Goal: Task Accomplishment & Management: Manage account settings

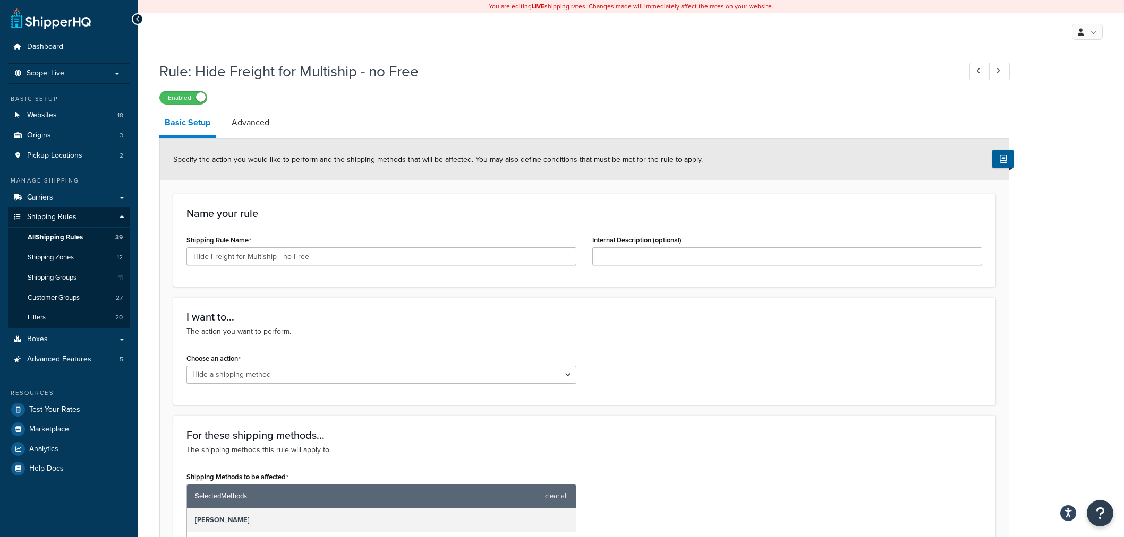
select select "HIDE"
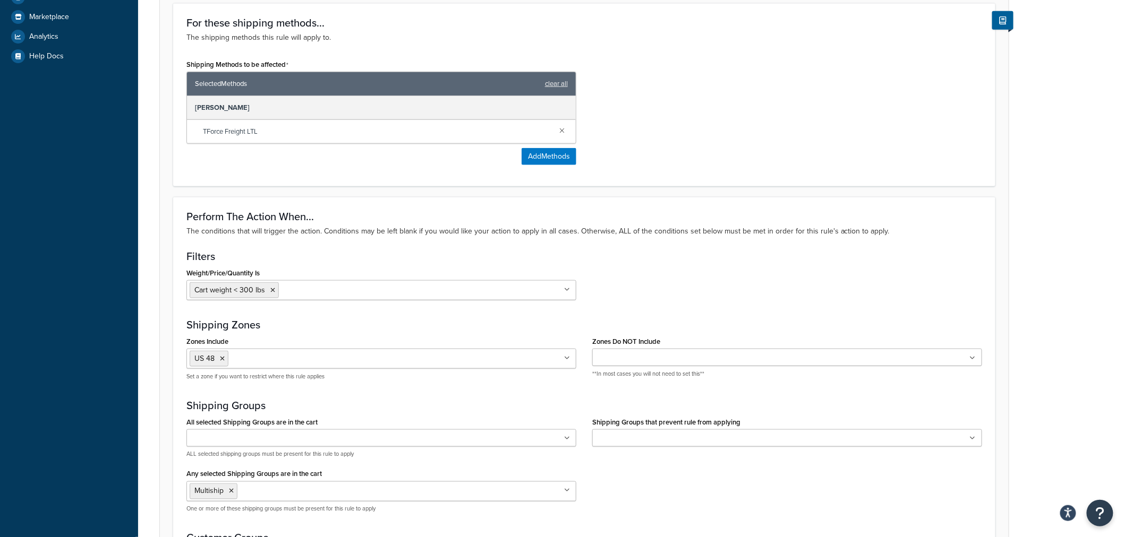
scroll to position [59, 0]
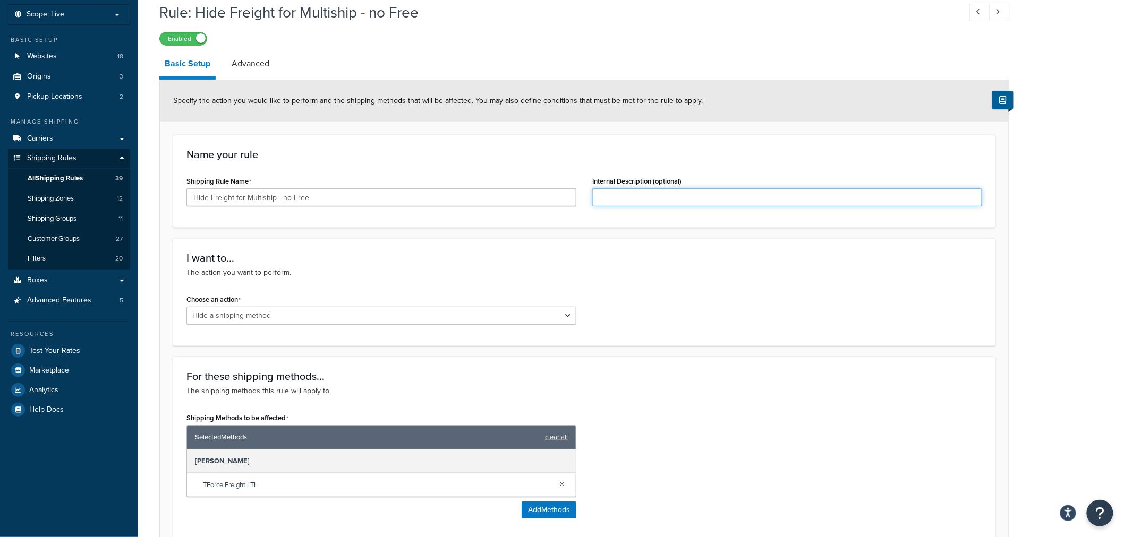
drag, startPoint x: 601, startPoint y: 196, endPoint x: 607, endPoint y: 196, distance: 6.4
click at [601, 196] on input "Internal Description (optional)" at bounding box center [787, 198] width 390 height 18
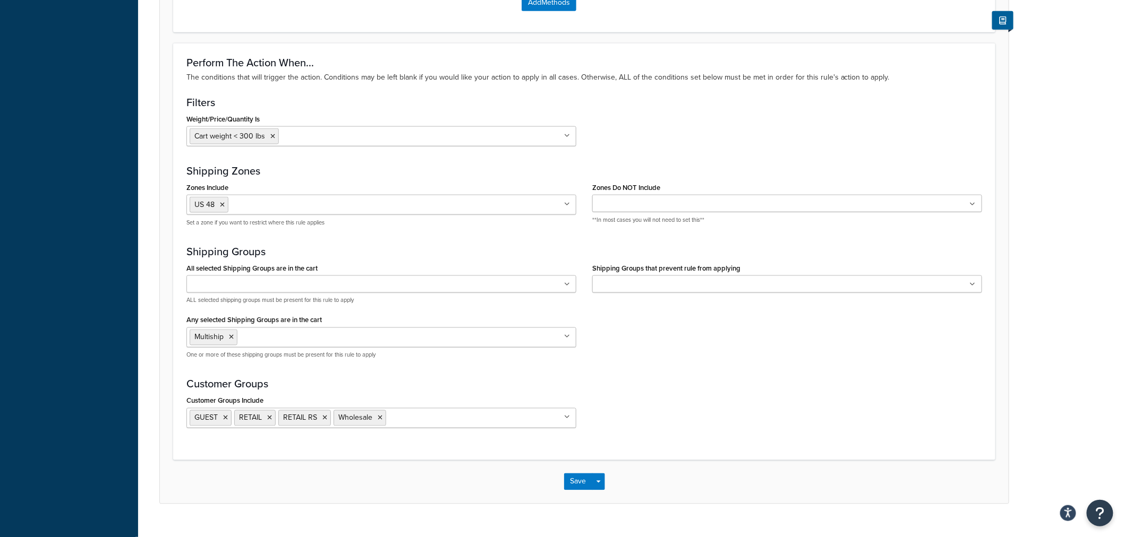
scroll to position [587, 0]
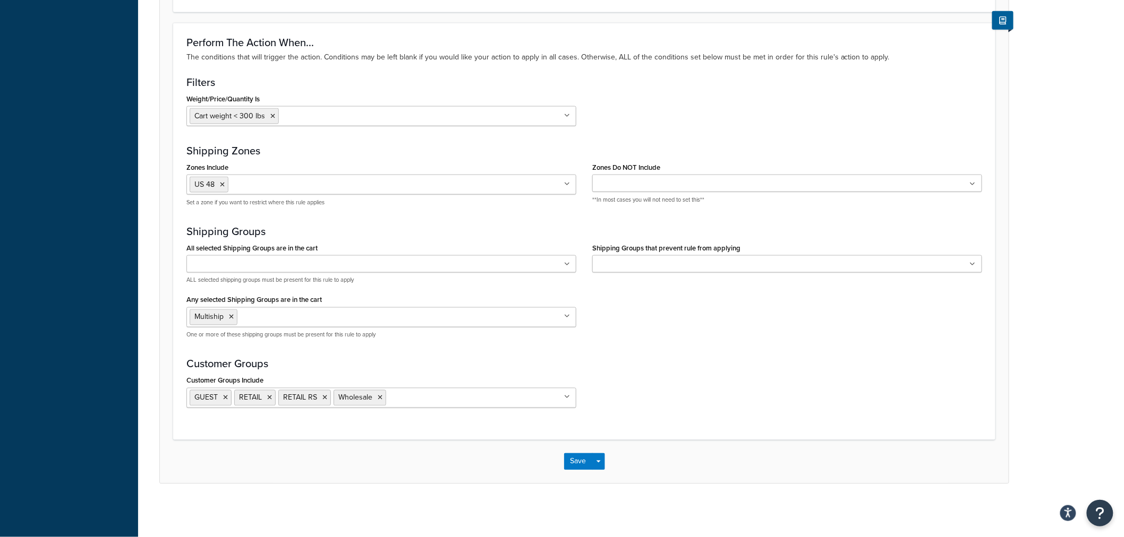
type input "Hide Freight for >300 lbs in US48 if ANY item is in MULTISHIP group"
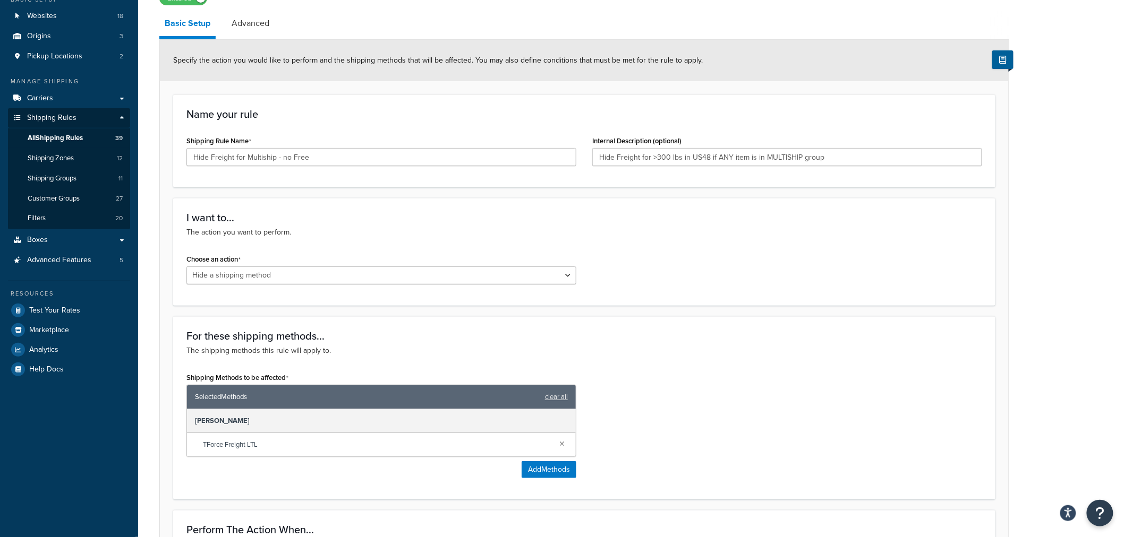
scroll to position [0, 0]
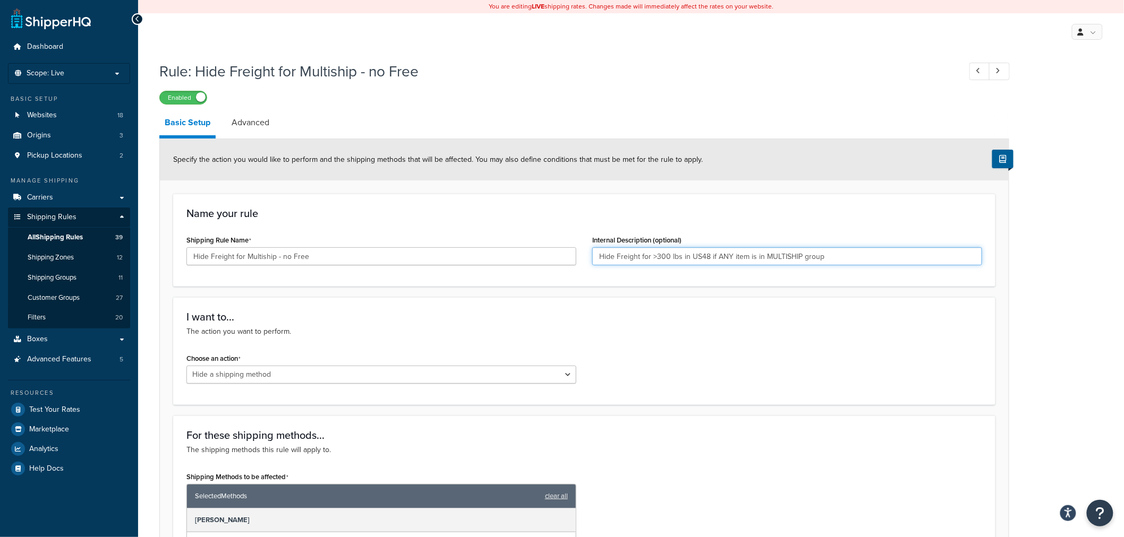
drag, startPoint x: 826, startPoint y: 254, endPoint x: 559, endPoint y: 241, distance: 268.0
click at [559, 241] on div "Shipping Rule Name Hide Freight for Multiship - no Free Internal Description (o…" at bounding box center [583, 253] width 811 height 41
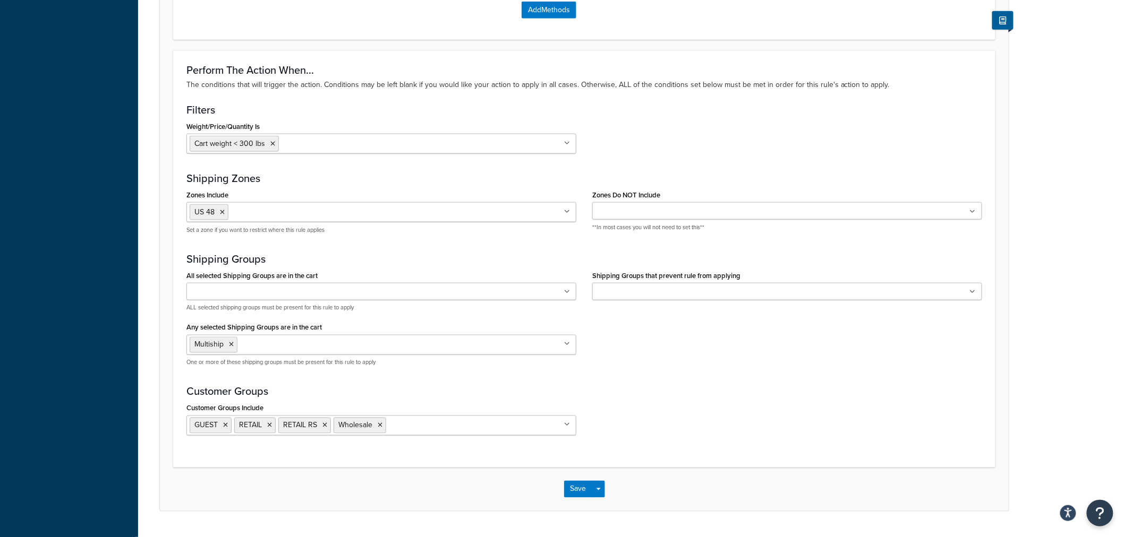
scroll to position [587, 0]
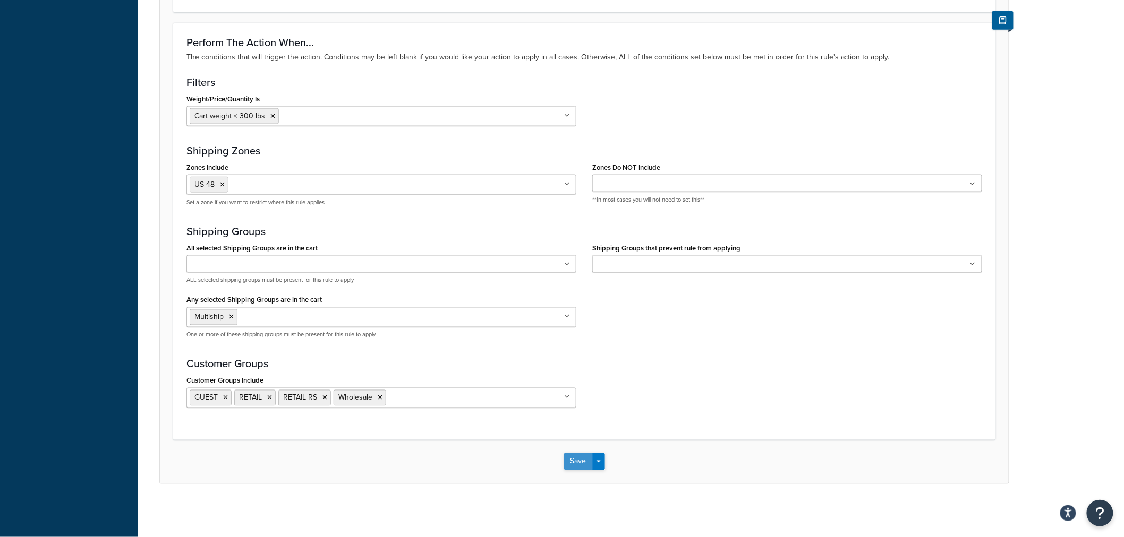
click at [572, 467] on button "Save" at bounding box center [578, 462] width 29 height 17
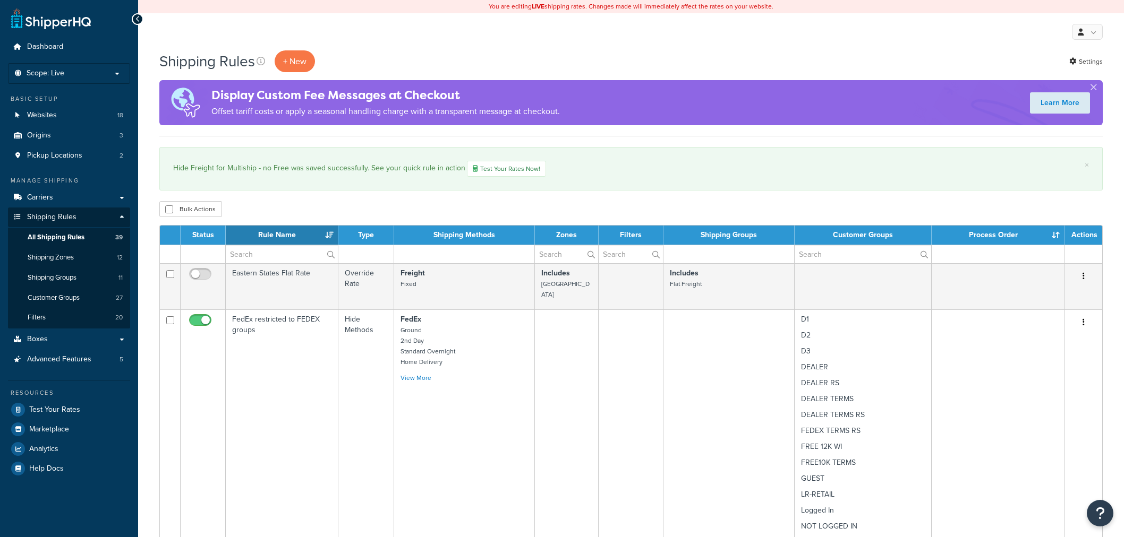
select select "50"
click at [269, 258] on input "text" at bounding box center [282, 254] width 112 height 18
paste input "Hide Freight for Multiship - until 7.5k"
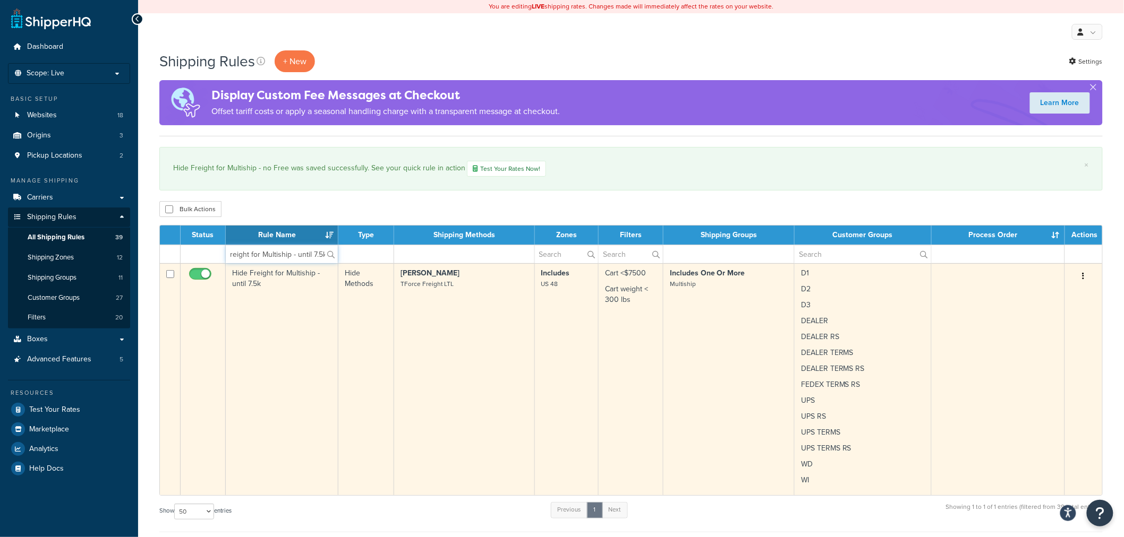
type input "Hide Freight for Multiship - until 7.5k"
click at [277, 349] on td "Hide Freight for Multiship - until 7.5k" at bounding box center [282, 379] width 113 height 232
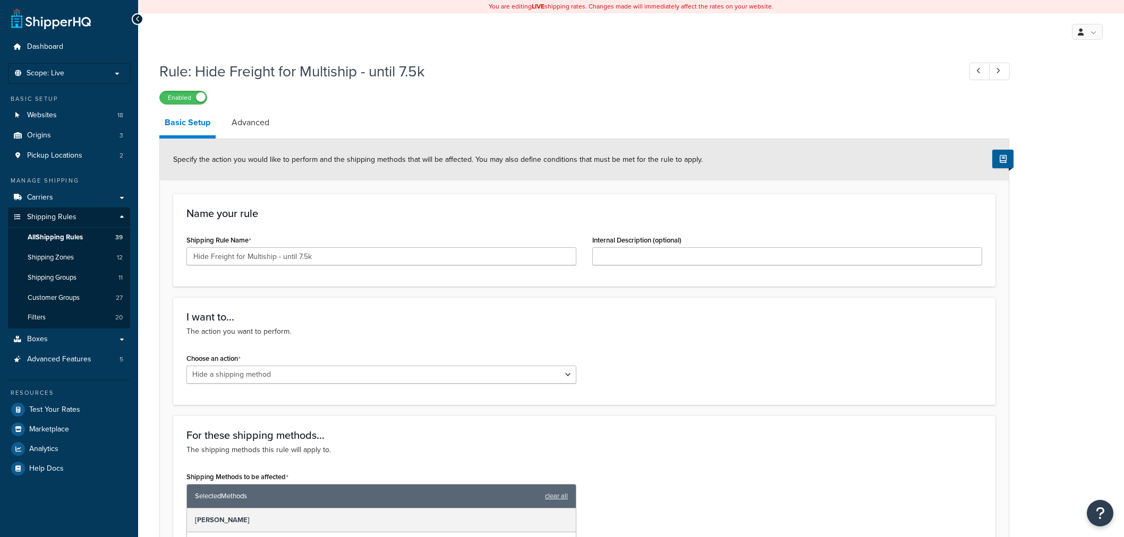
select select "HIDE"
drag, startPoint x: 617, startPoint y: 255, endPoint x: 611, endPoint y: 256, distance: 6.4
click at [617, 255] on input "Internal Description (optional)" at bounding box center [787, 256] width 390 height 18
type input "h"
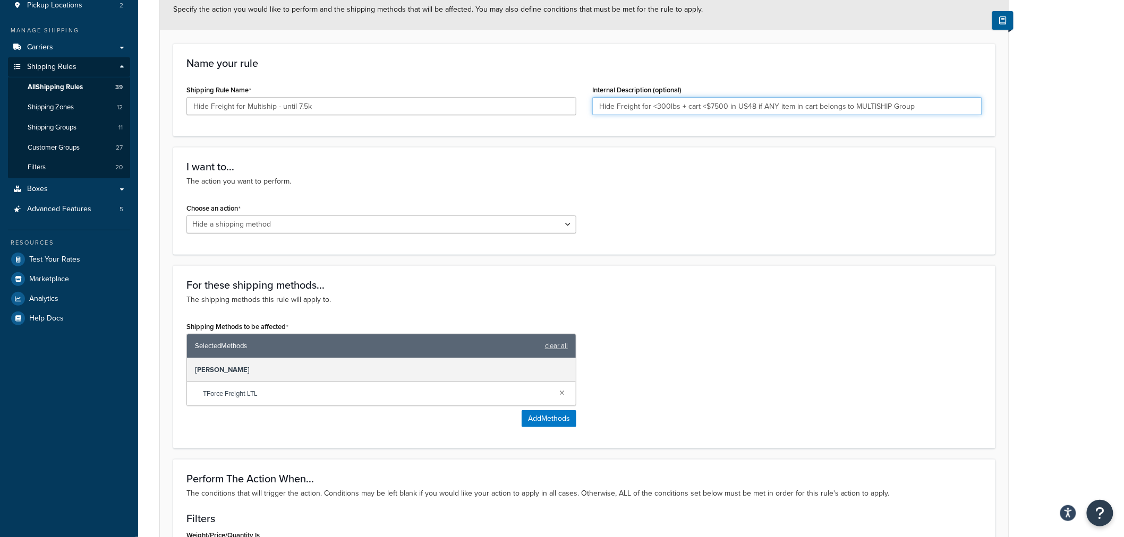
scroll to position [33, 0]
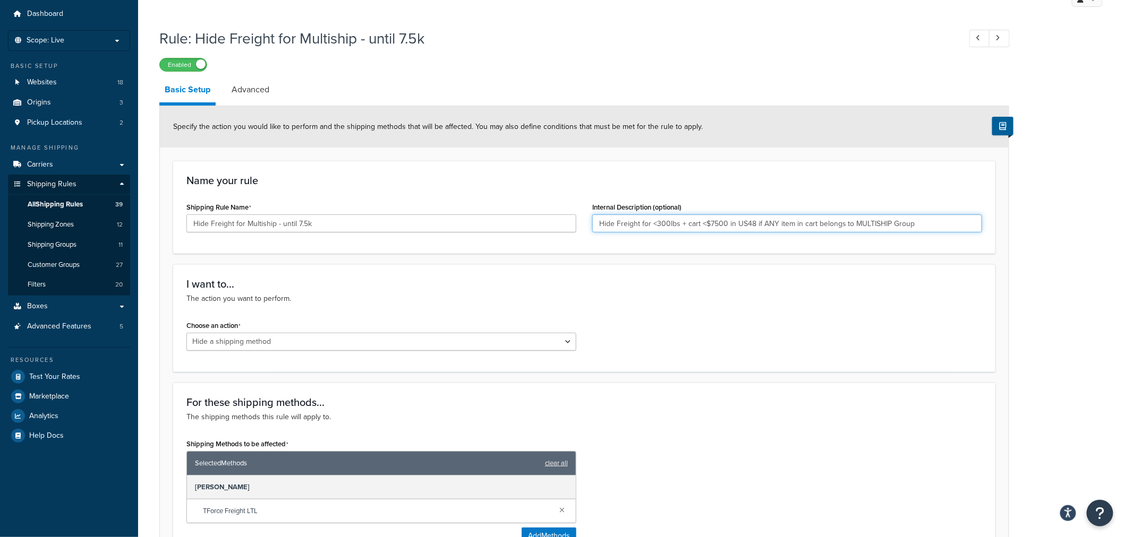
click at [681, 223] on input "Hide Freight for <300lbs + cart <$7500 in US48 if ANY item in cart belongs to M…" at bounding box center [787, 224] width 390 height 18
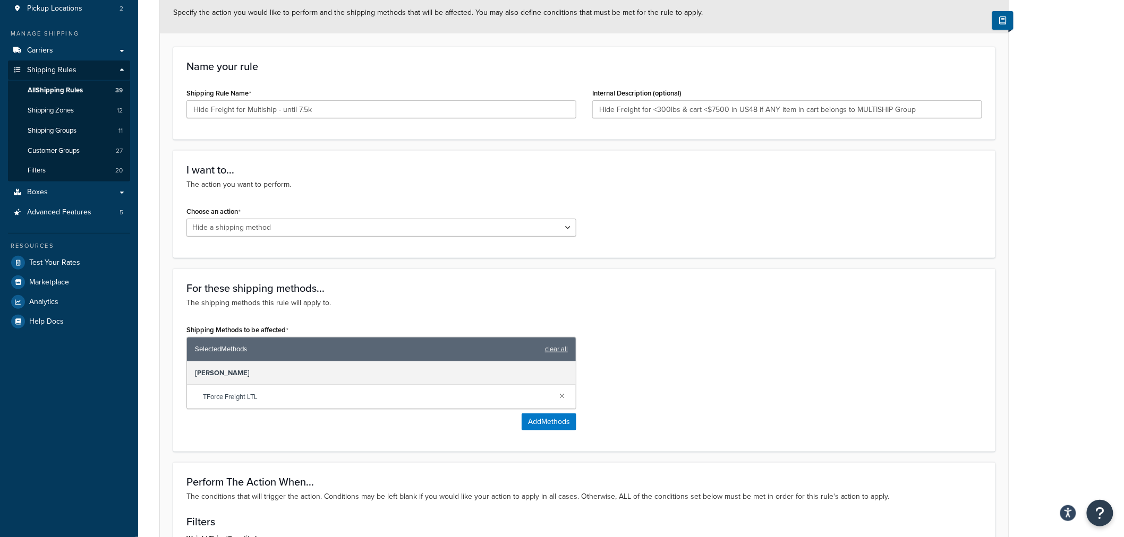
scroll to position [0, 0]
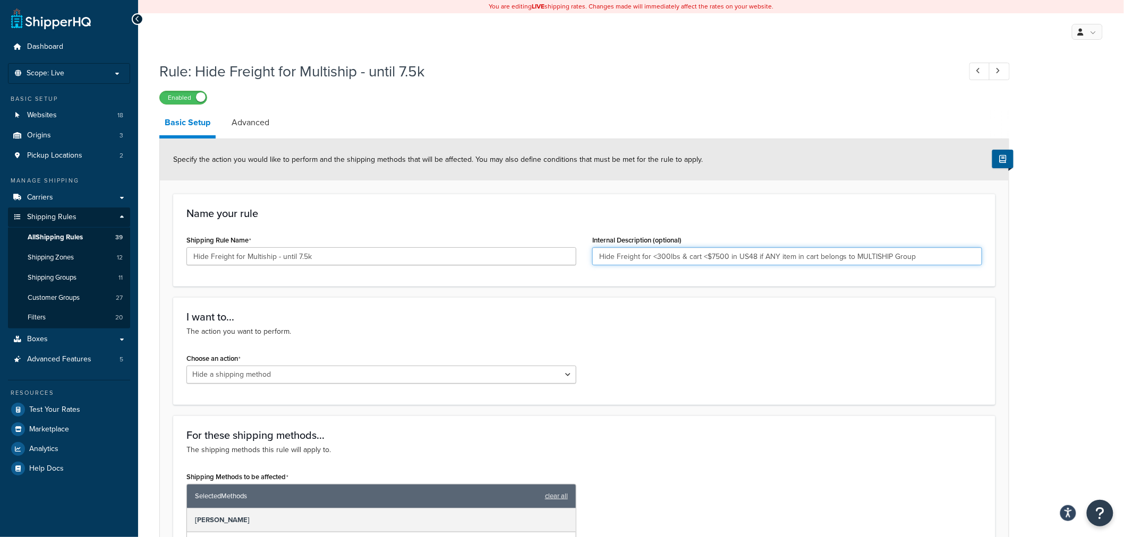
click at [651, 257] on input "Hide Freight for <300lbs & cart <$7500 in US48 if ANY item in cart belongs to M…" at bounding box center [787, 256] width 390 height 18
type input "Hide Freight for in US48 for B2B customers when <300lbs & cart <$7500 and ANY i…"
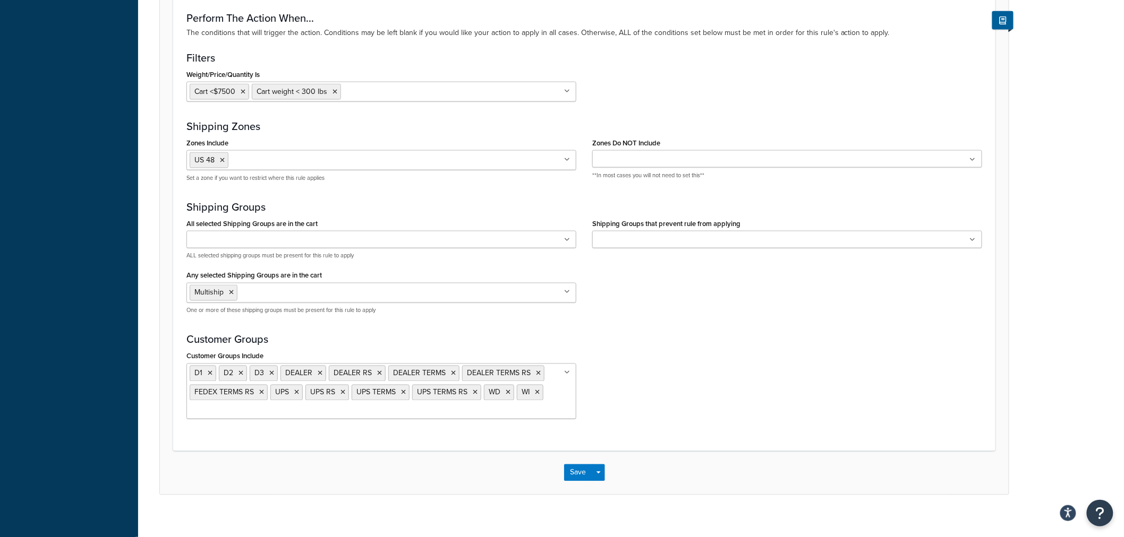
scroll to position [623, 0]
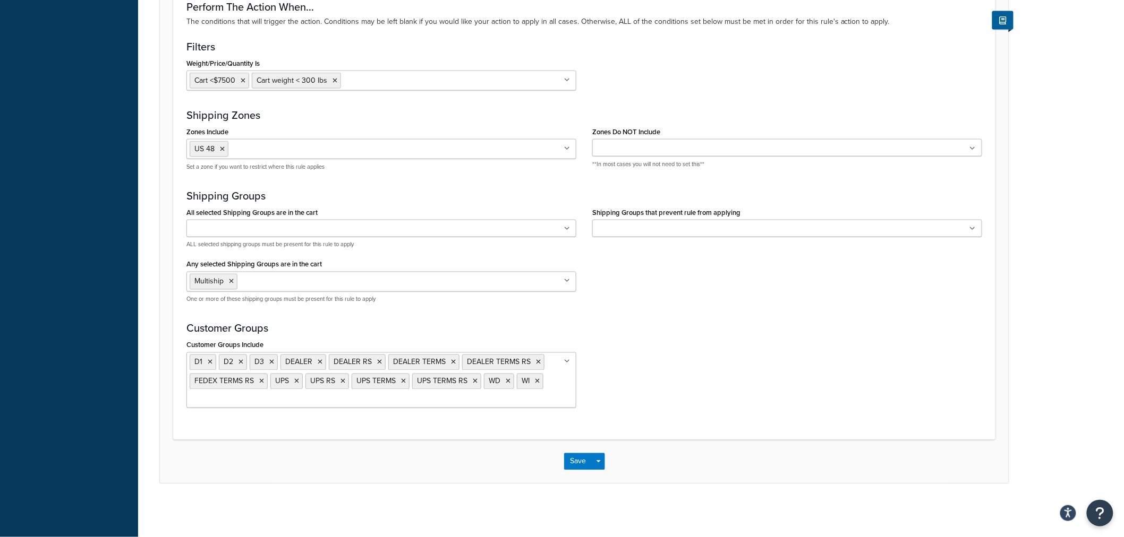
click at [569, 362] on icon at bounding box center [567, 362] width 6 height 6
click at [733, 367] on div "Customer Groups Include D1 D2 D3 DEALER DEALER RS DEALER TERMS DEALER TERMS RS …" at bounding box center [583, 377] width 811 height 79
click at [319, 365] on icon at bounding box center [320, 363] width 5 height 6
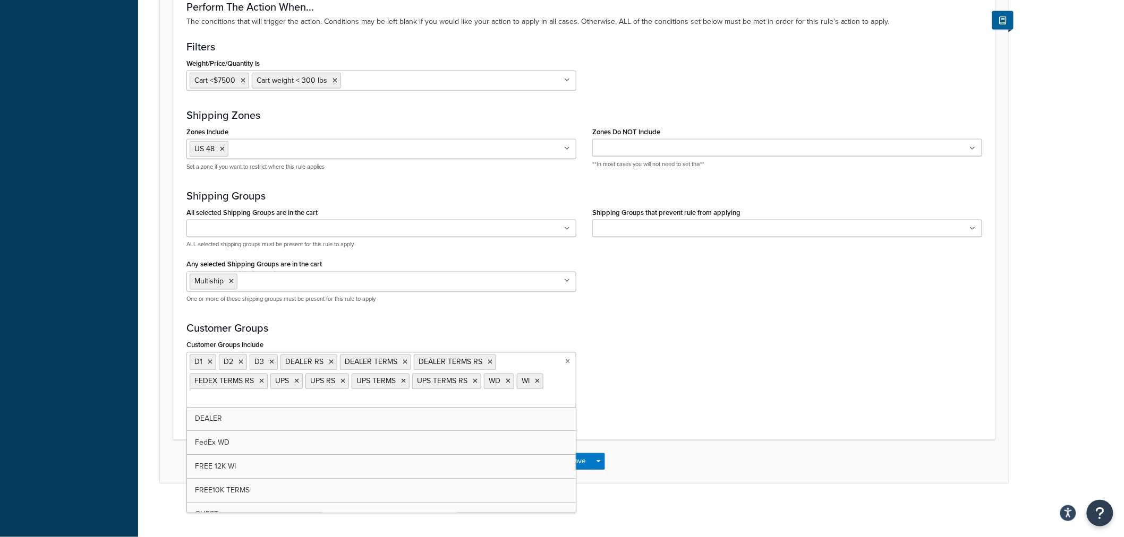
click at [331, 360] on icon at bounding box center [331, 363] width 5 height 6
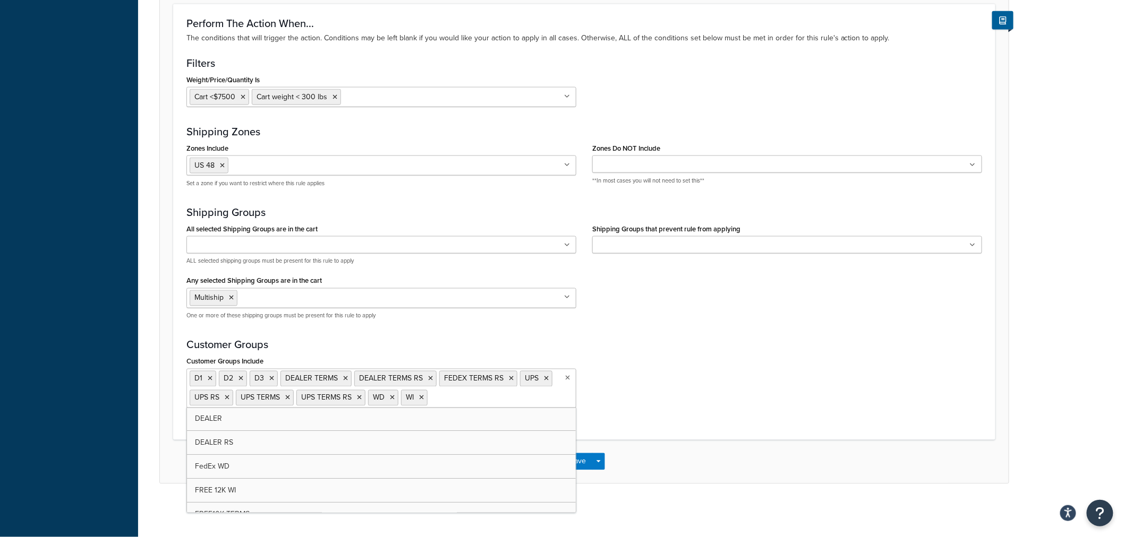
scroll to position [606, 0]
click at [343, 379] on icon at bounding box center [345, 379] width 5 height 6
click at [355, 378] on icon at bounding box center [356, 379] width 5 height 6
click at [352, 378] on icon at bounding box center [352, 379] width 5 height 6
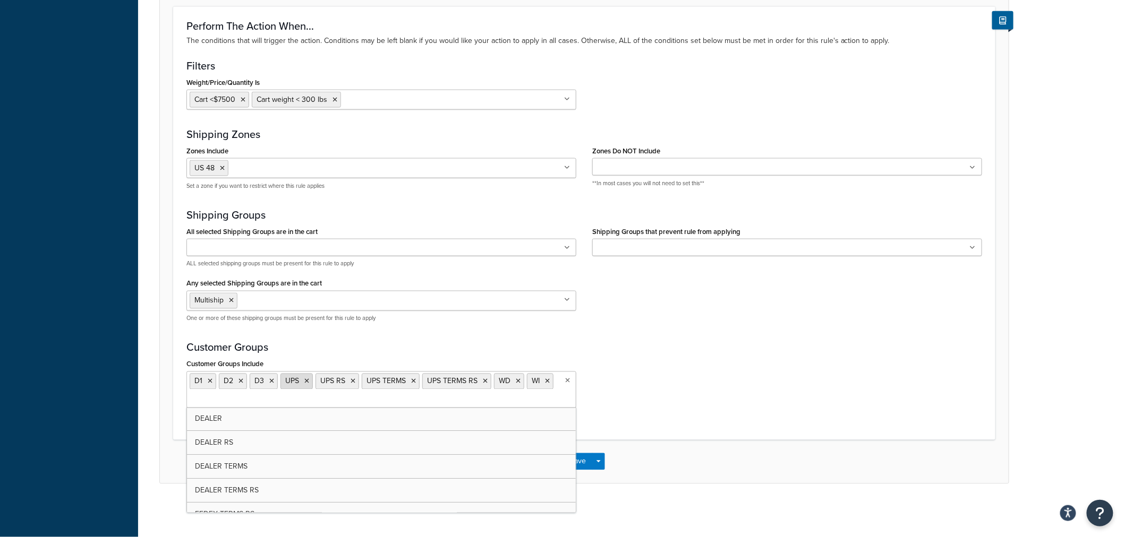
click at [309, 383] on icon at bounding box center [306, 382] width 5 height 6
click at [319, 379] on icon at bounding box center [317, 382] width 5 height 6
click at [330, 381] on icon at bounding box center [332, 382] width 5 height 6
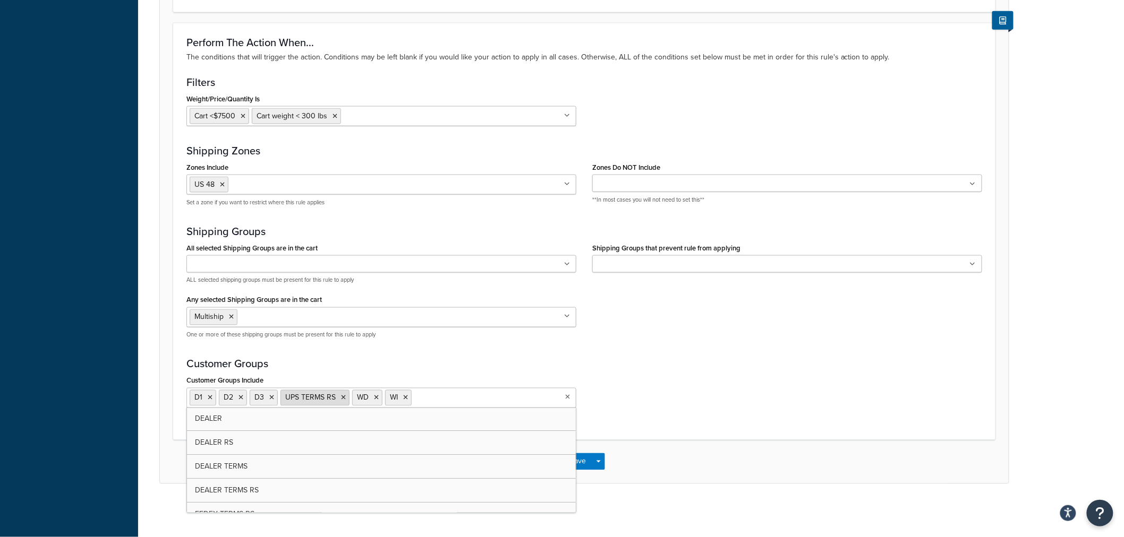
click at [343, 396] on icon at bounding box center [343, 398] width 5 height 6
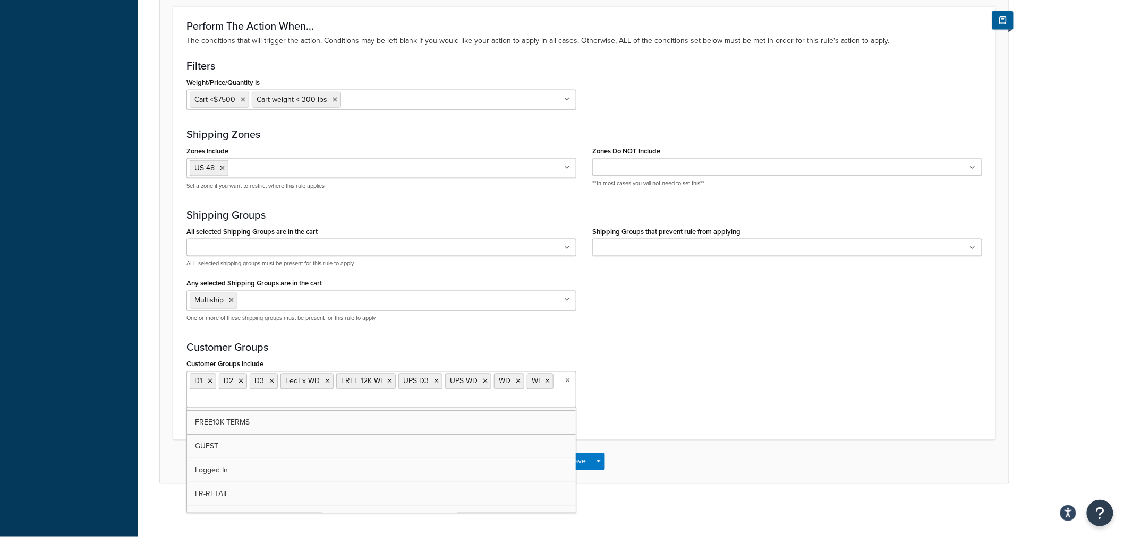
scroll to position [113, 0]
click at [636, 395] on div "Customer Groups Include D1 D2 D3 FedEx WD FREE 12K WI UPS D3 UPS WD WD WI DEALE…" at bounding box center [583, 386] width 811 height 59
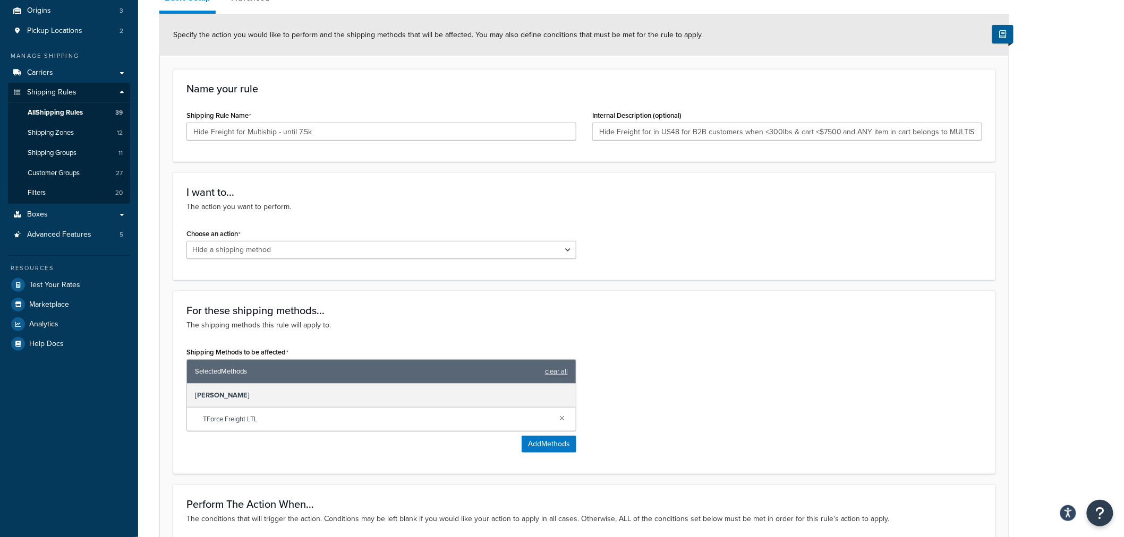
scroll to position [0, 0]
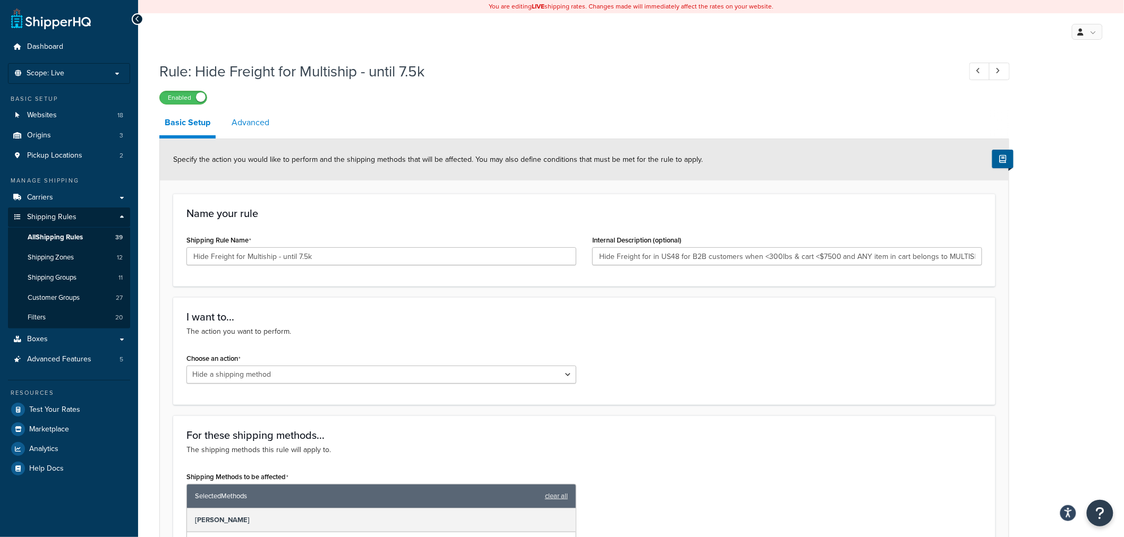
click at [253, 130] on link "Advanced" at bounding box center [250, 122] width 48 height 25
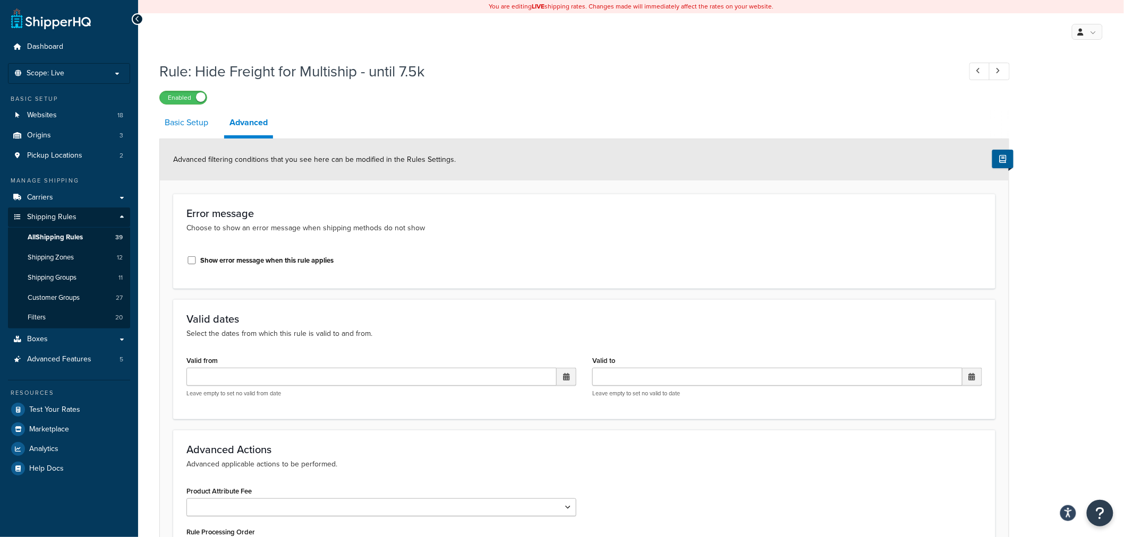
click at [196, 118] on link "Basic Setup" at bounding box center [186, 122] width 54 height 25
select select "HIDE"
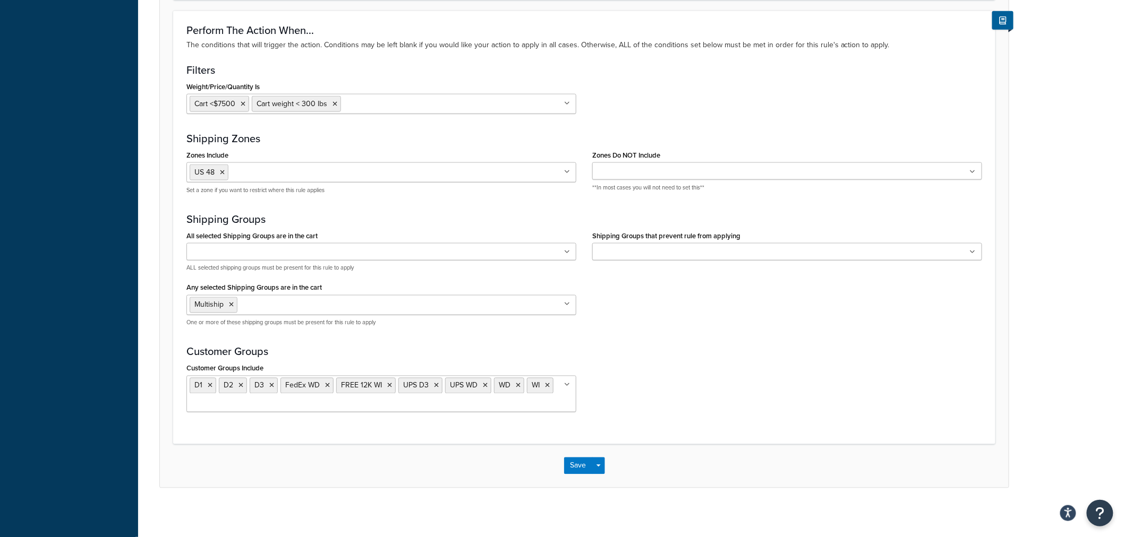
scroll to position [604, 0]
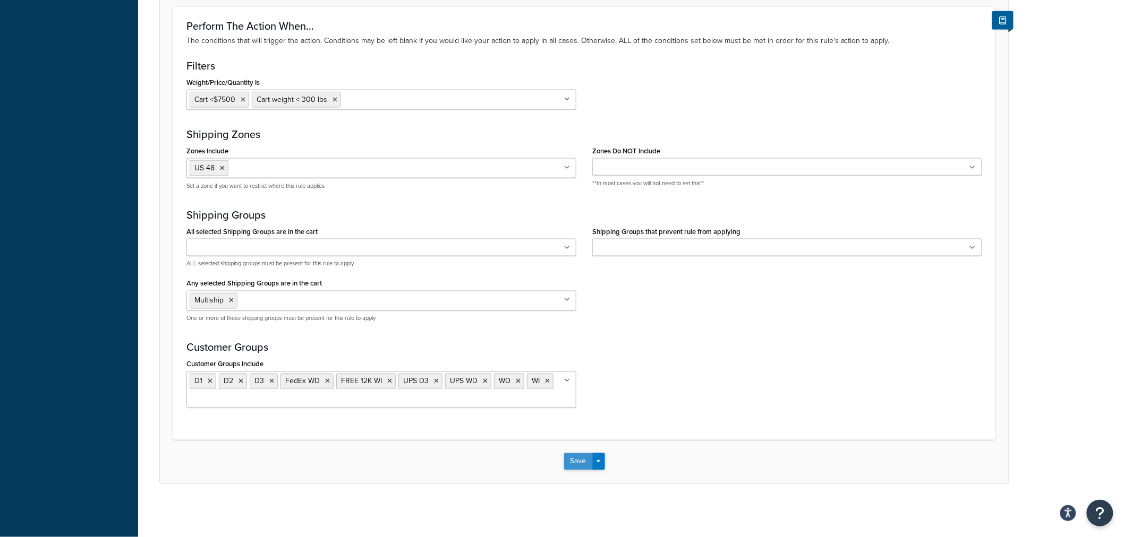
click at [578, 458] on button "Save" at bounding box center [578, 462] width 29 height 17
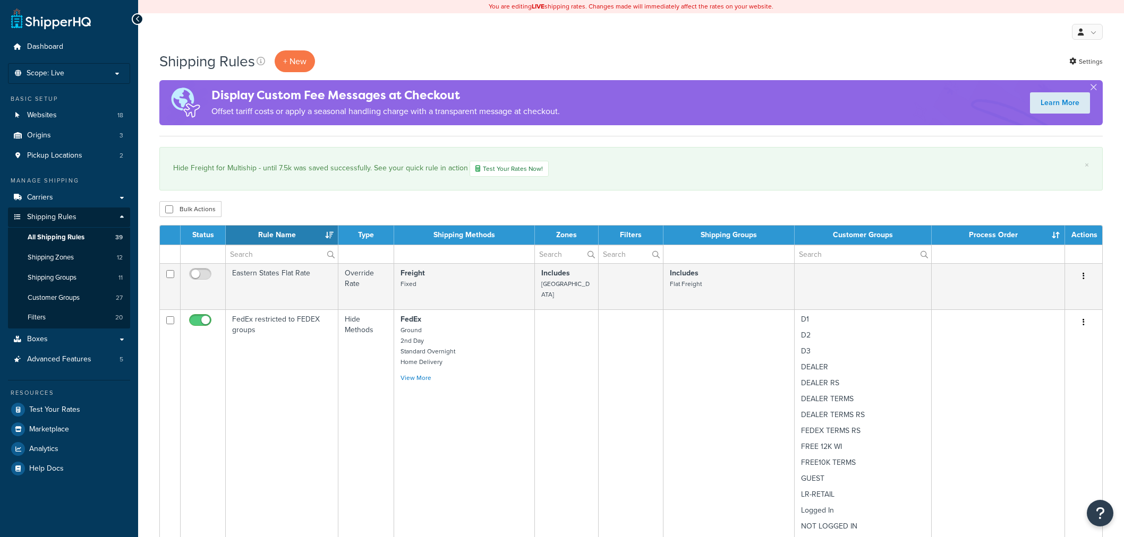
select select "50"
click at [266, 256] on input "text" at bounding box center [282, 254] width 112 height 18
paste input "Hide Freight for Multiship - until 7.5k"
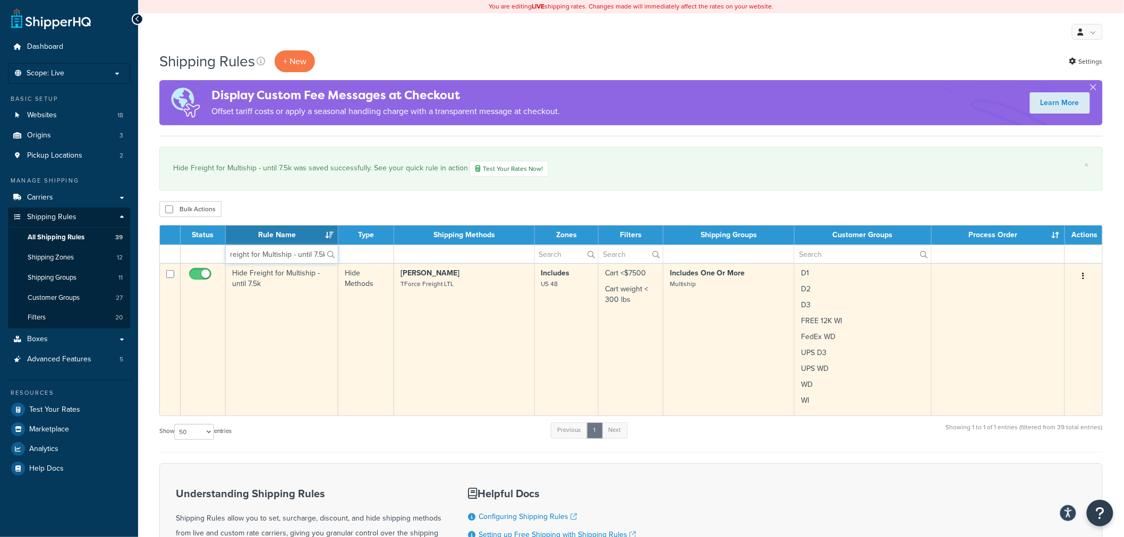
type input "Hide Freight for Multiship - until 7.5k"
click at [279, 306] on td "Hide Freight for Multiship - until 7.5k" at bounding box center [282, 339] width 113 height 152
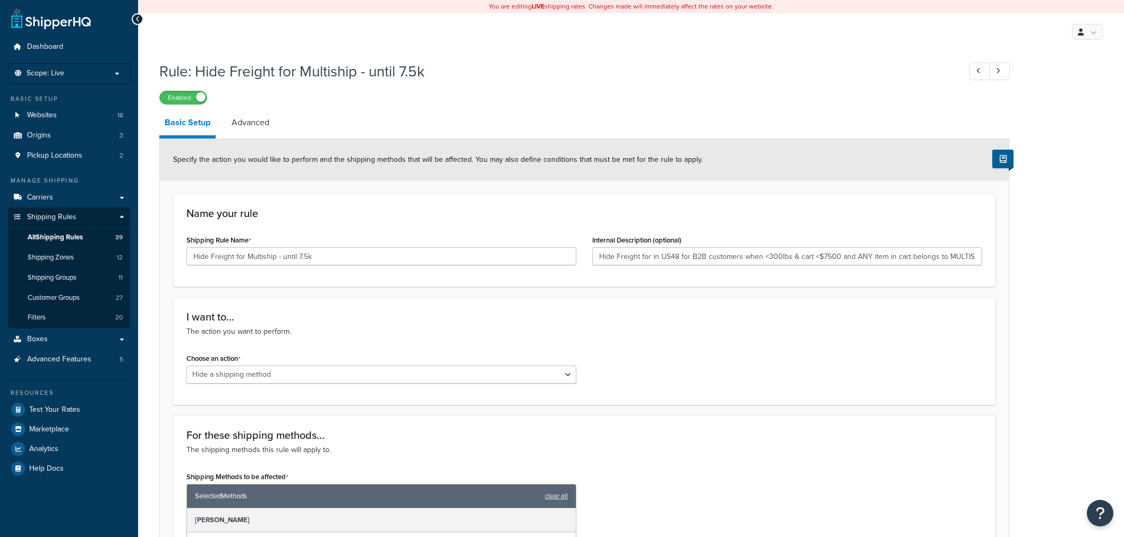
select select "HIDE"
click at [59, 241] on span "All Shipping Rules" at bounding box center [55, 237] width 55 height 9
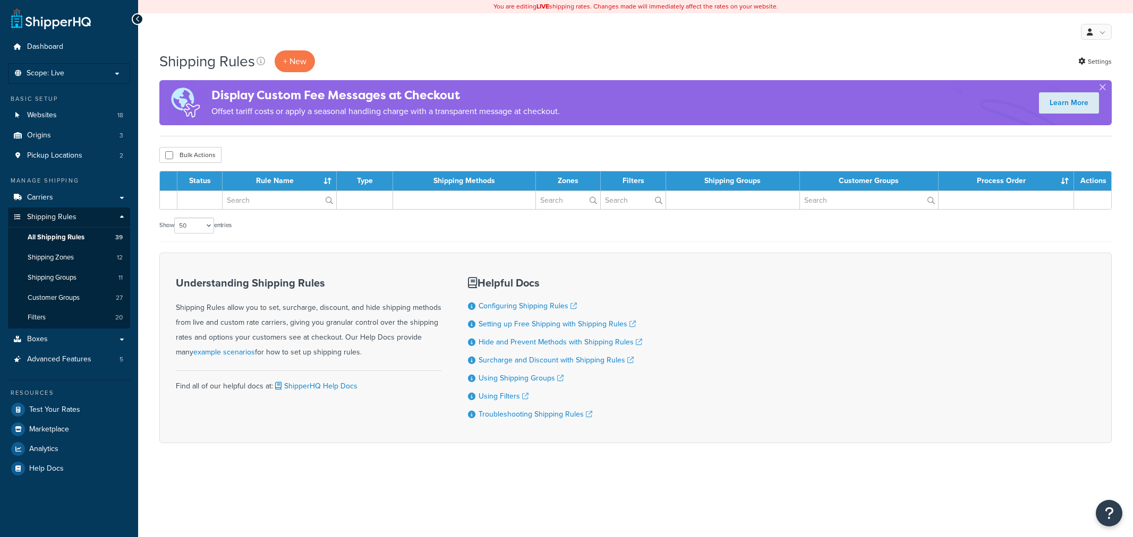
select select "50"
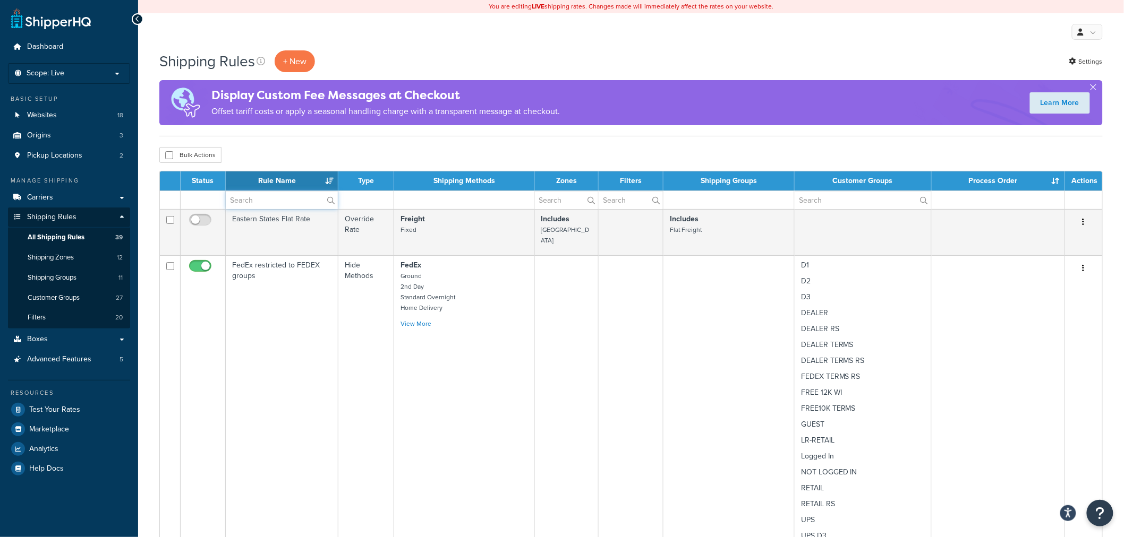
click at [278, 200] on input "text" at bounding box center [282, 200] width 112 height 18
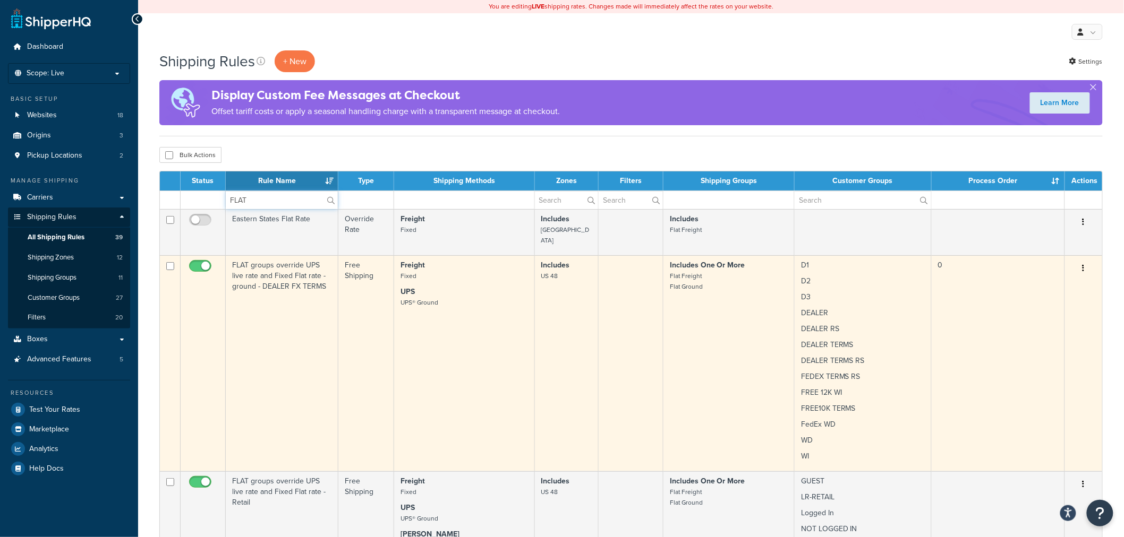
type input "FLAT"
click at [255, 296] on td "FLAT groups override UPS live rate and Fixed Flat rate - ground - DEALER FX TER…" at bounding box center [282, 363] width 113 height 216
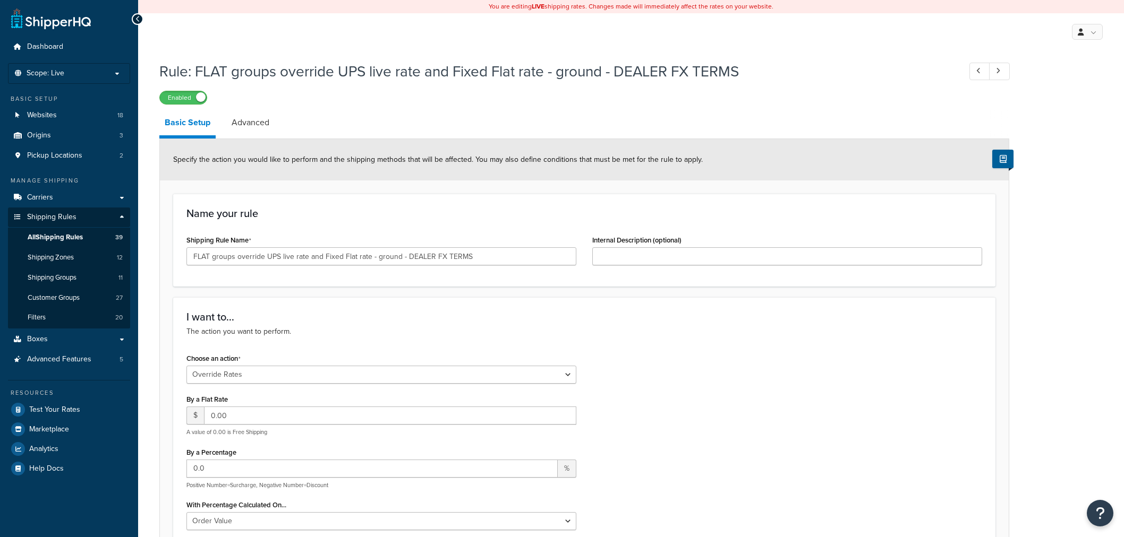
select select "OVERRIDE"
select select "ITEM"
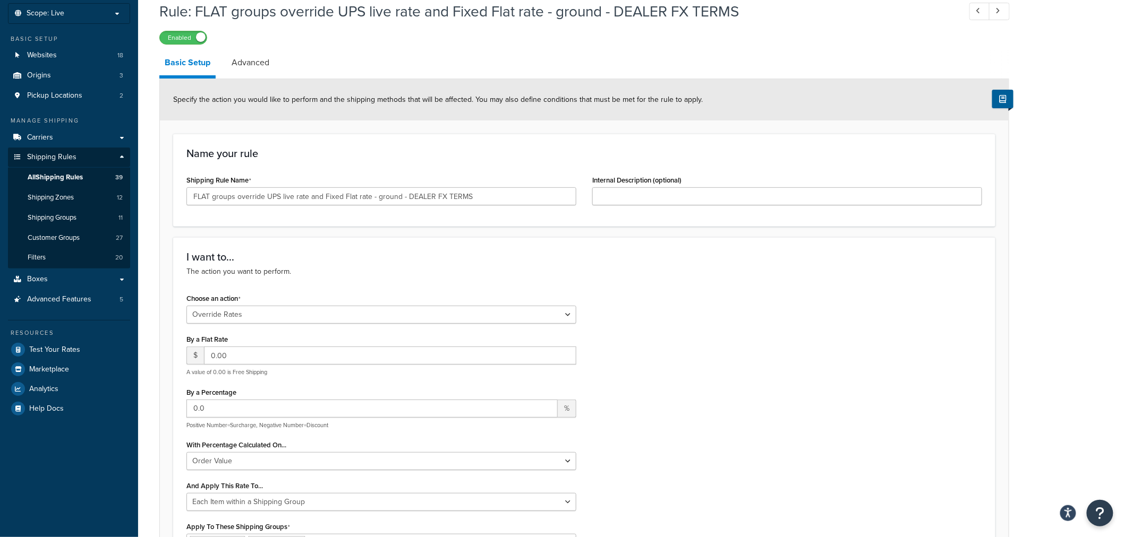
scroll to position [118, 0]
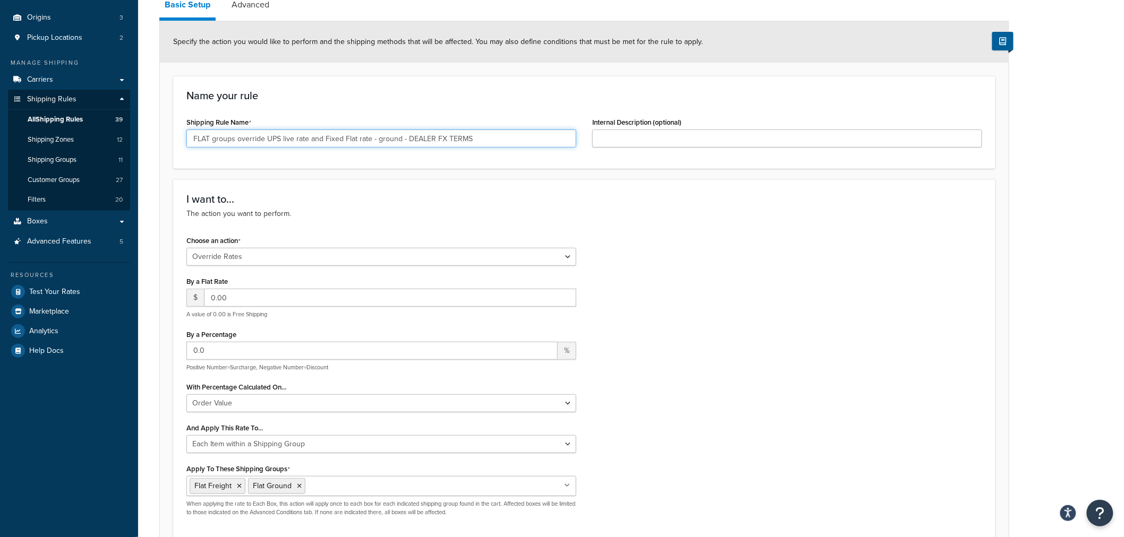
click at [335, 132] on input "FLAT groups override UPS live rate and Fixed Flat rate - ground - DEALER FX TER…" at bounding box center [381, 139] width 390 height 18
click at [232, 130] on input "FLAT groups override UPS live rate and Fixed Flat rate - ground - DEALER FX TER…" at bounding box center [381, 139] width 390 height 18
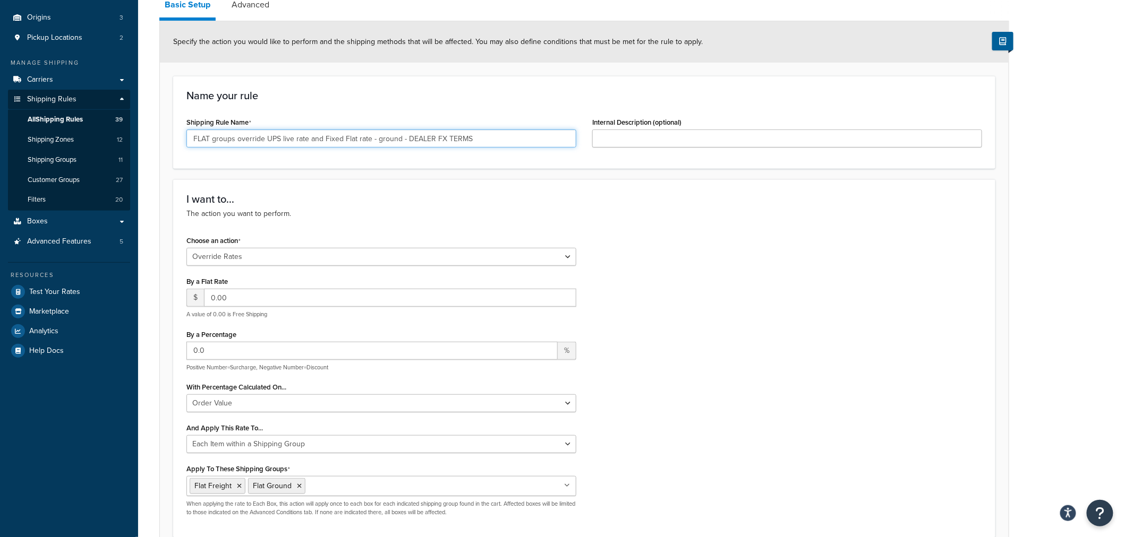
click at [232, 130] on input "FLAT groups override UPS live rate and Fixed Flat rate - ground - DEALER FX TER…" at bounding box center [381, 139] width 390 height 18
click at [59, 117] on span "All Shipping Rules" at bounding box center [55, 119] width 55 height 9
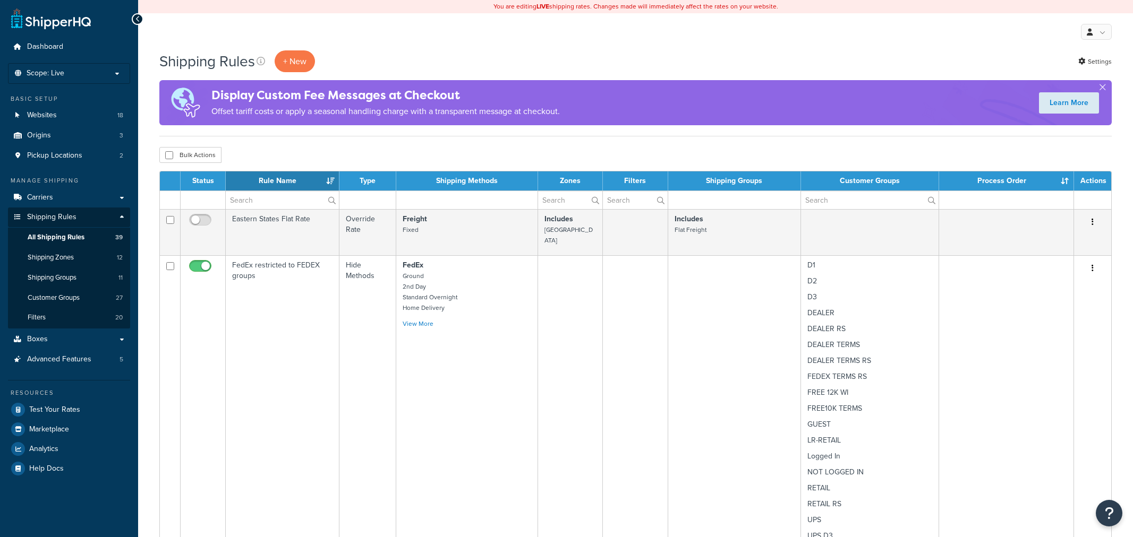
select select "50"
click at [285, 203] on input "text" at bounding box center [282, 200] width 112 height 18
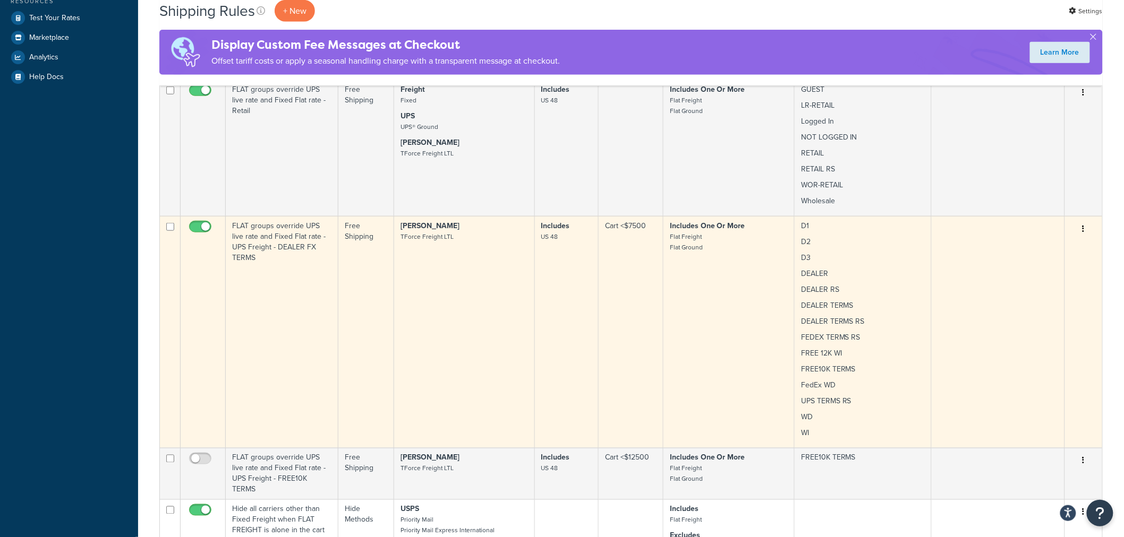
scroll to position [413, 0]
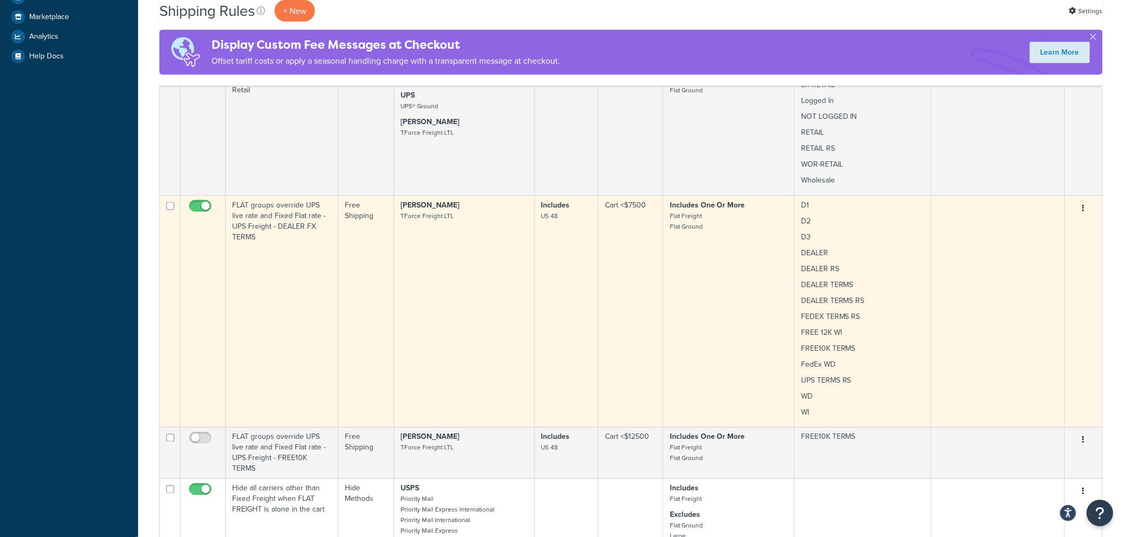
type input "FLAT"
click at [258, 253] on td "FLAT groups override UPS live rate and Fixed Flat rate - UPS Freight - DEALER F…" at bounding box center [282, 311] width 113 height 232
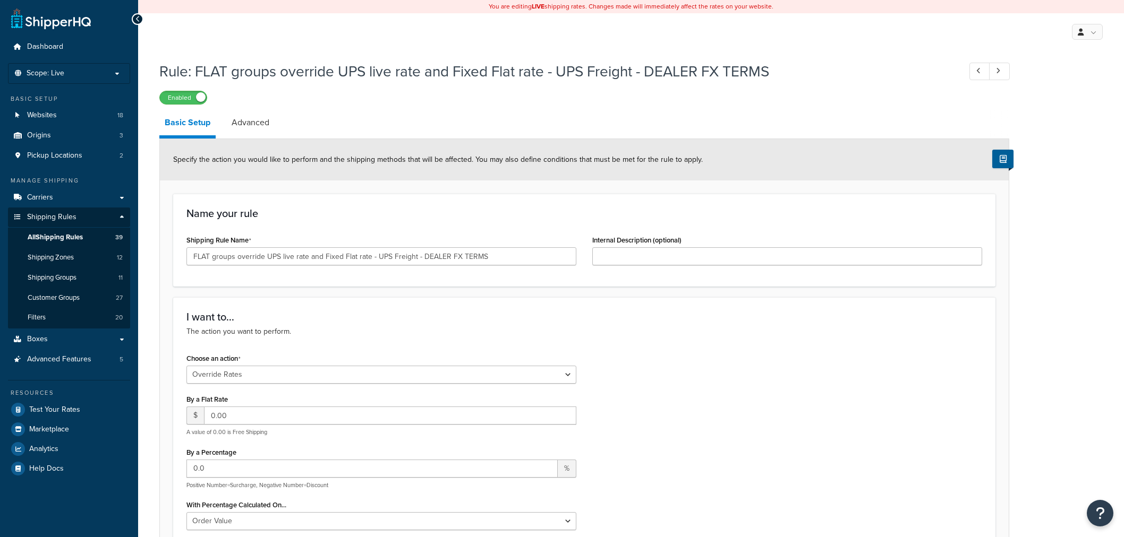
select select "OVERRIDE"
select select "ITEM"
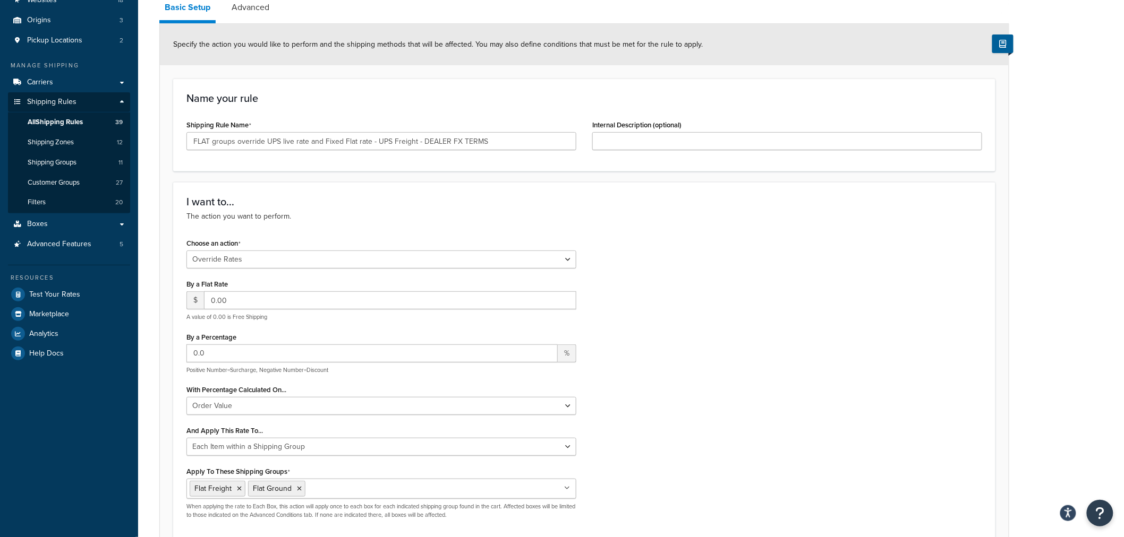
scroll to position [118, 0]
click at [571, 253] on select "Choose an action Override Rates Surcharge or discount rates Hide a shipping met…" at bounding box center [381, 257] width 390 height 18
click at [661, 250] on div "Choose an action Choose an action Override Rates Surcharge or discount rates Hi…" at bounding box center [583, 379] width 811 height 292
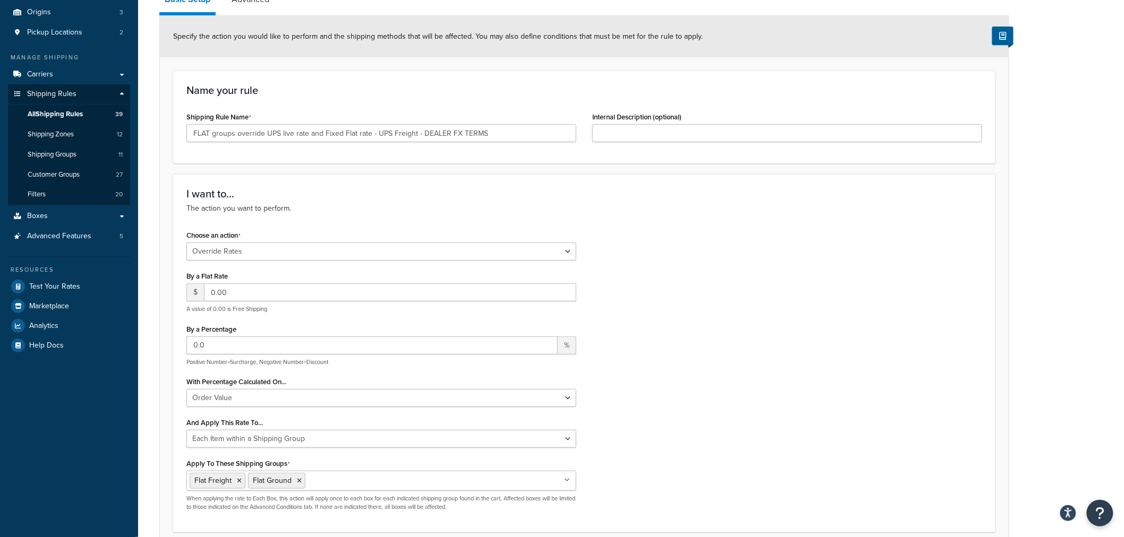
scroll to position [0, 0]
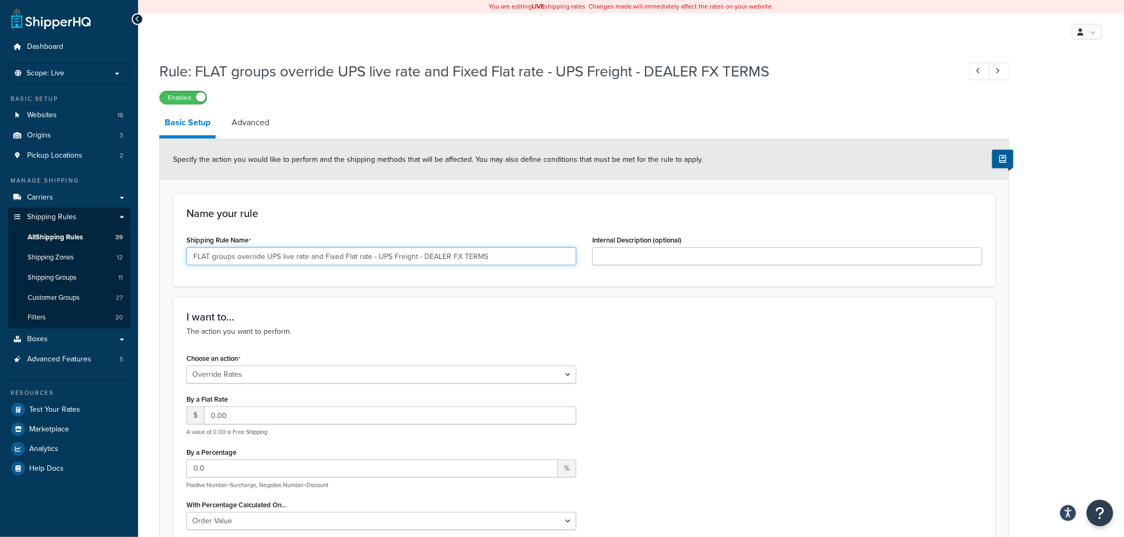
click at [261, 250] on input "FLAT groups override UPS live rate and Fixed Flat rate - UPS Freight - DEALER F…" at bounding box center [381, 256] width 390 height 18
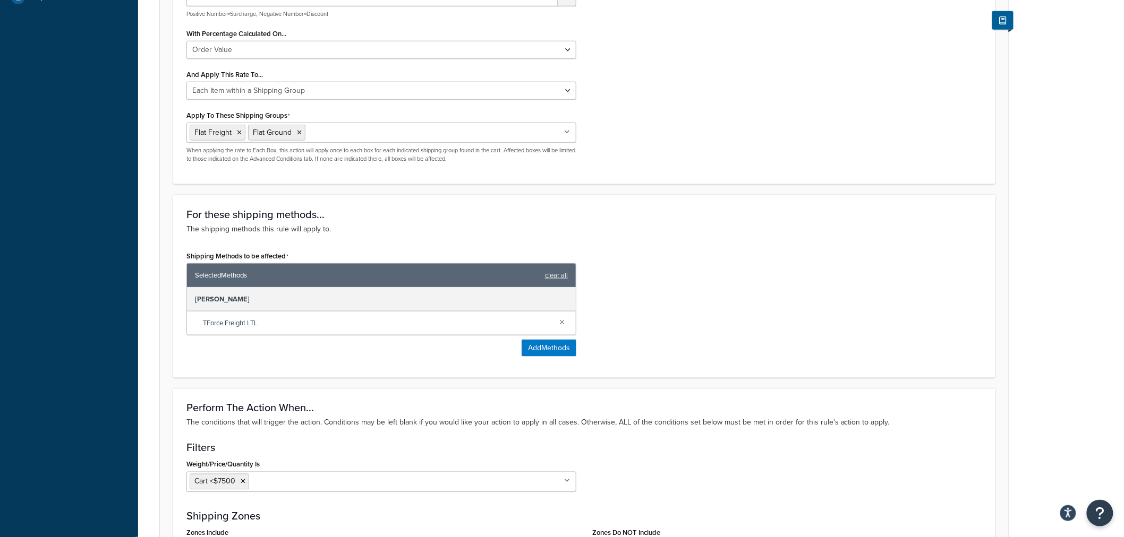
scroll to position [354, 0]
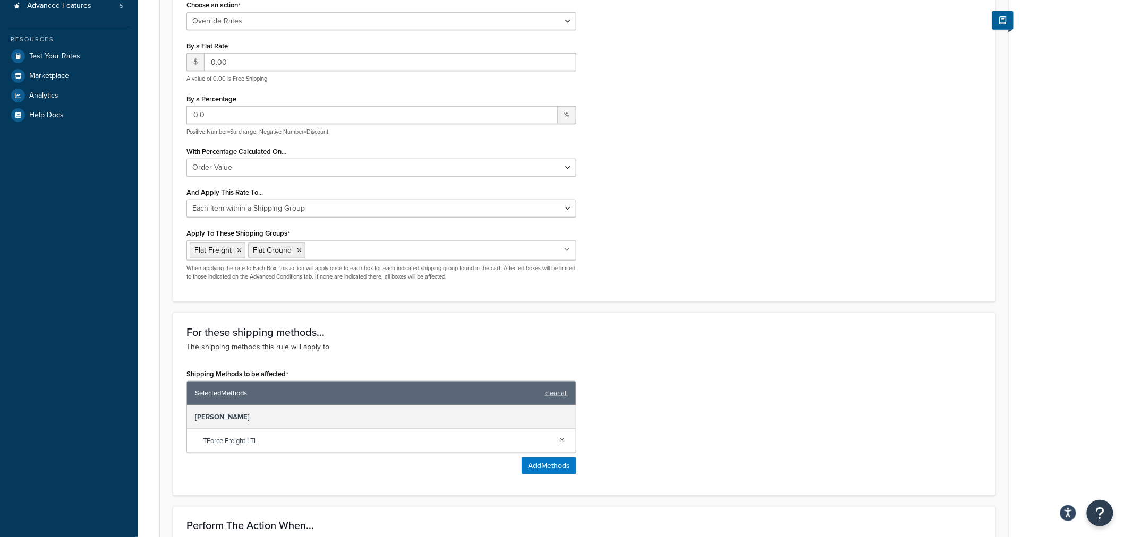
click at [1059, 213] on div "Rule: FLAT groups override UPS live rate and Fixed Flat rate - UPS Freight - DE…" at bounding box center [631, 367] width 986 height 1330
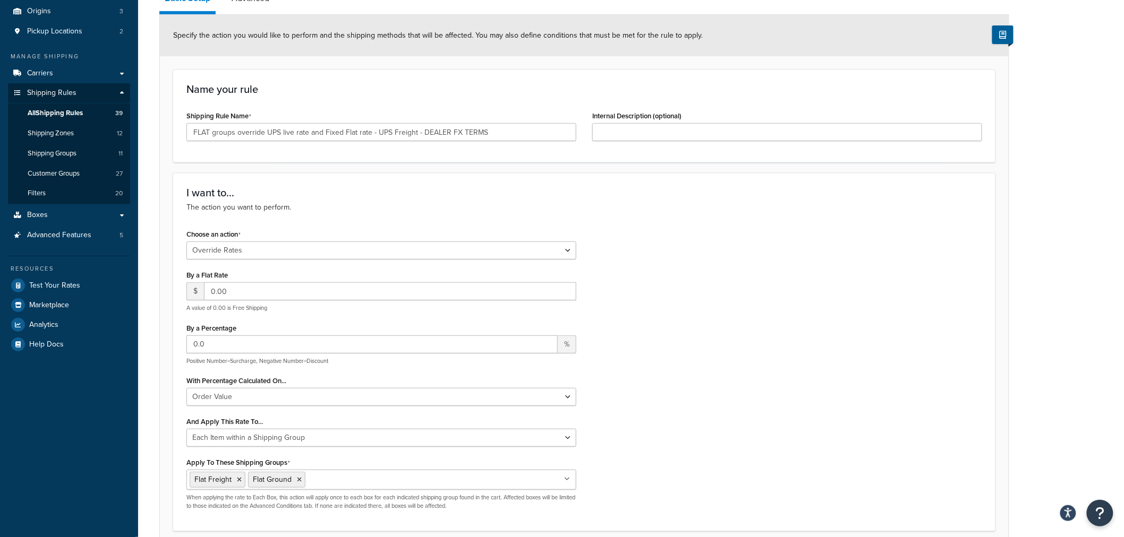
scroll to position [0, 0]
